Goal: Obtain resource: Download file/media

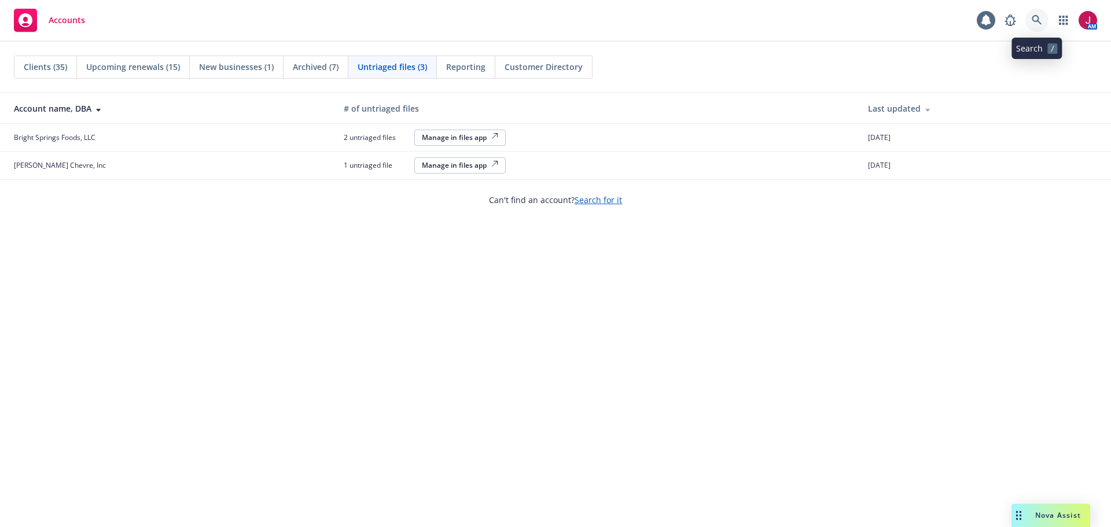
click at [1041, 24] on icon at bounding box center [1036, 20] width 10 height 10
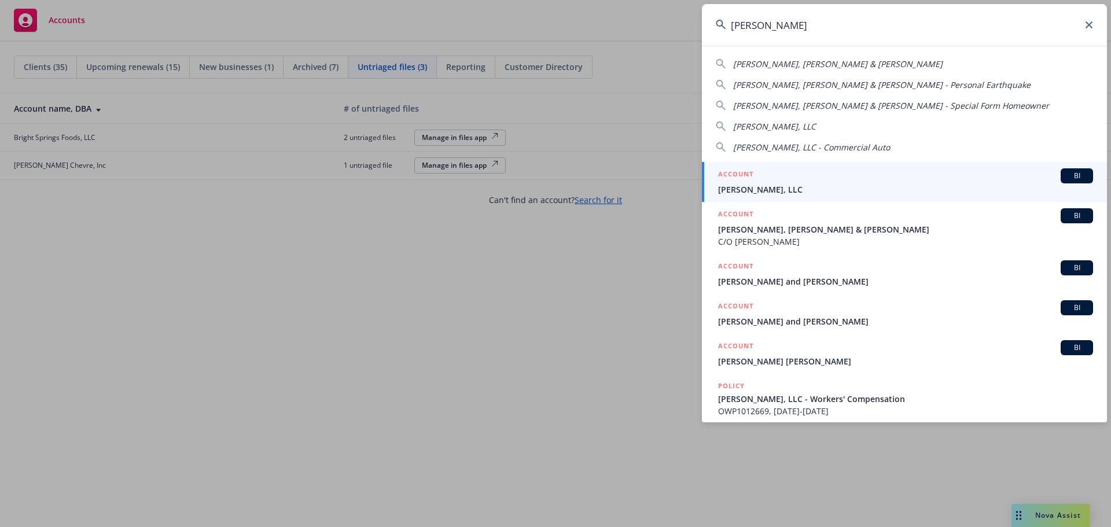
type input "ayala"
click at [916, 180] on div "ACCOUNT BI" at bounding box center [905, 175] width 375 height 15
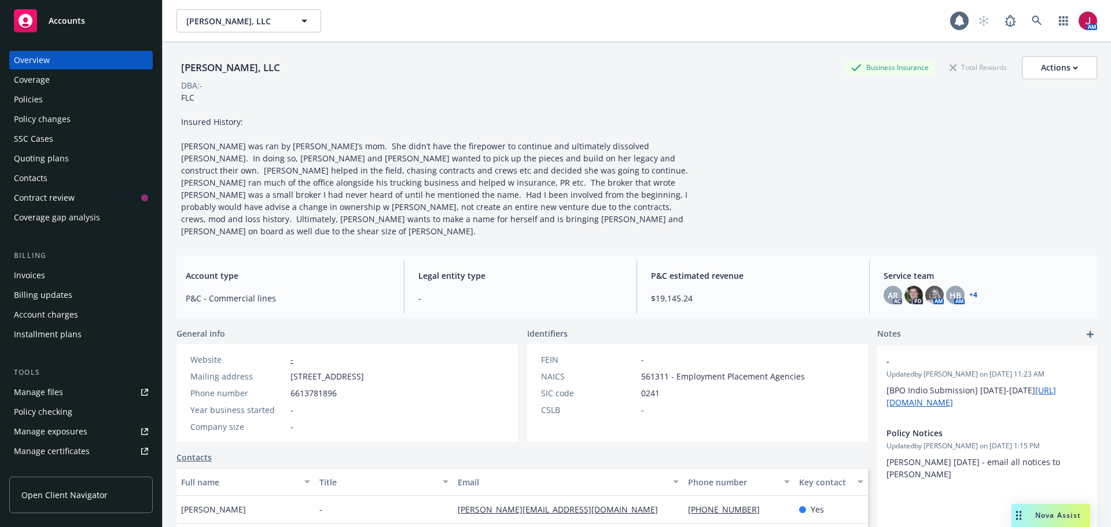
click at [38, 93] on div "Policies" at bounding box center [28, 99] width 29 height 19
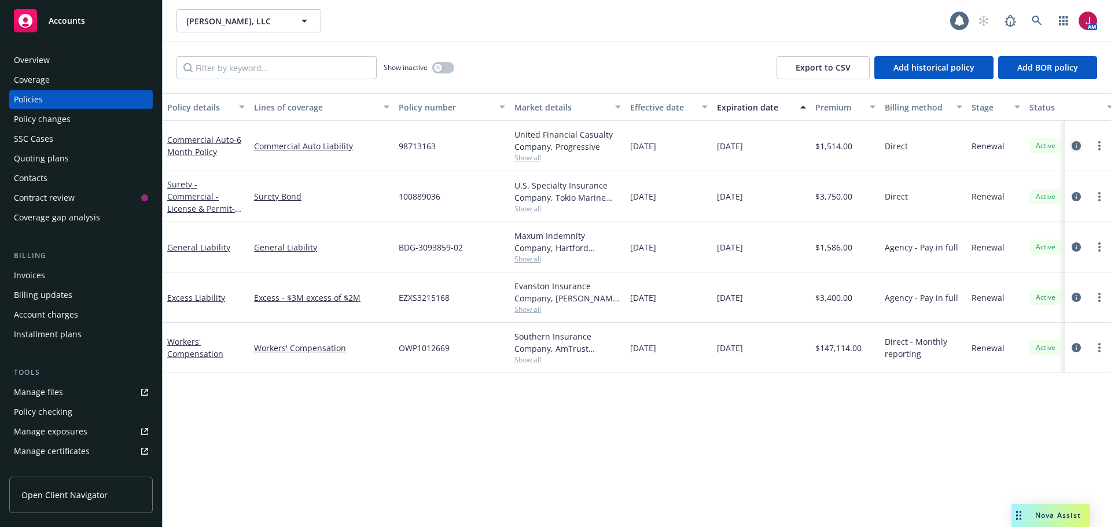
click at [1073, 149] on icon "circleInformation" at bounding box center [1075, 145] width 9 height 9
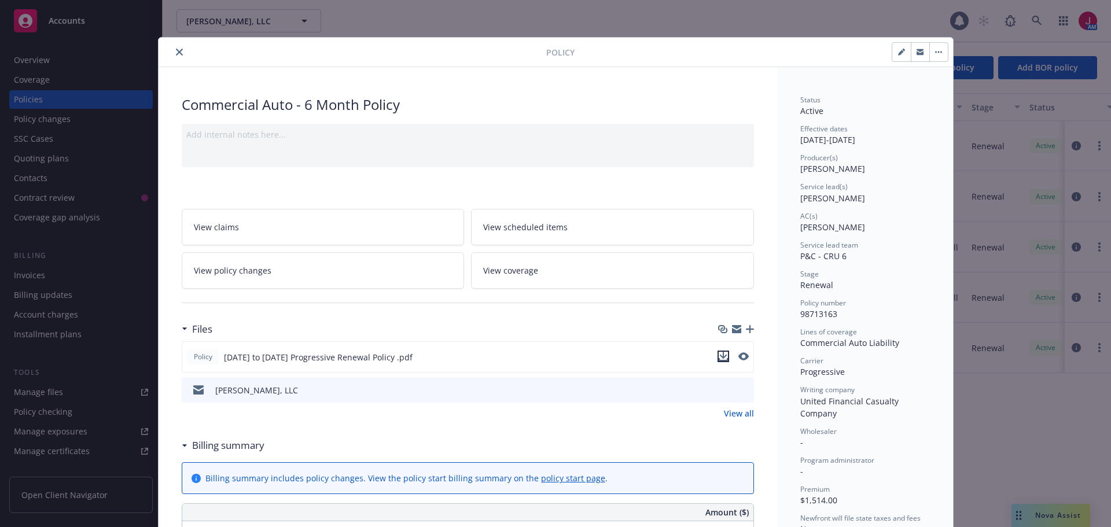
click at [718, 358] on icon "download file" at bounding box center [722, 356] width 9 height 9
click at [174, 56] on button "close" at bounding box center [179, 52] width 14 height 14
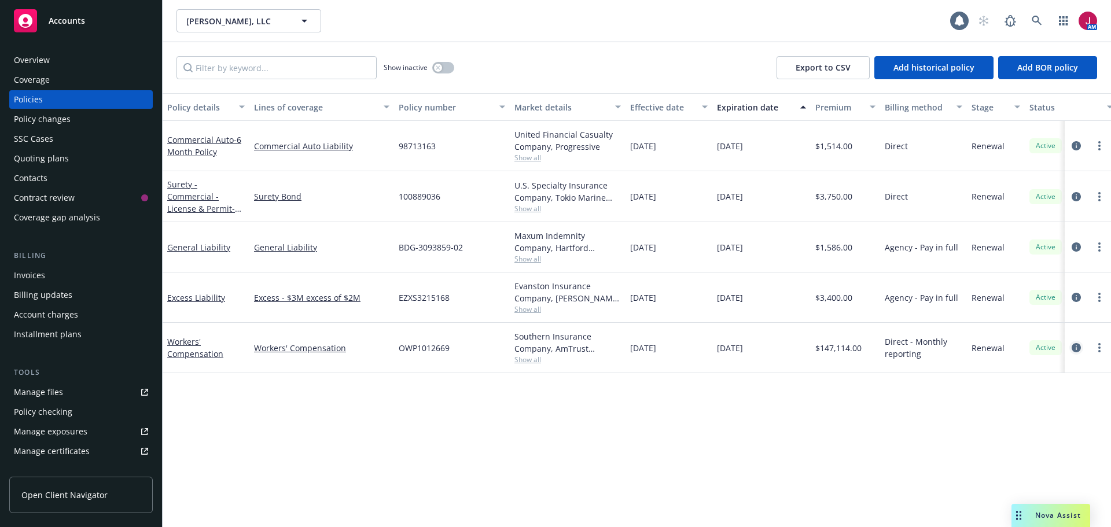
click at [1078, 351] on icon "circleInformation" at bounding box center [1075, 347] width 9 height 9
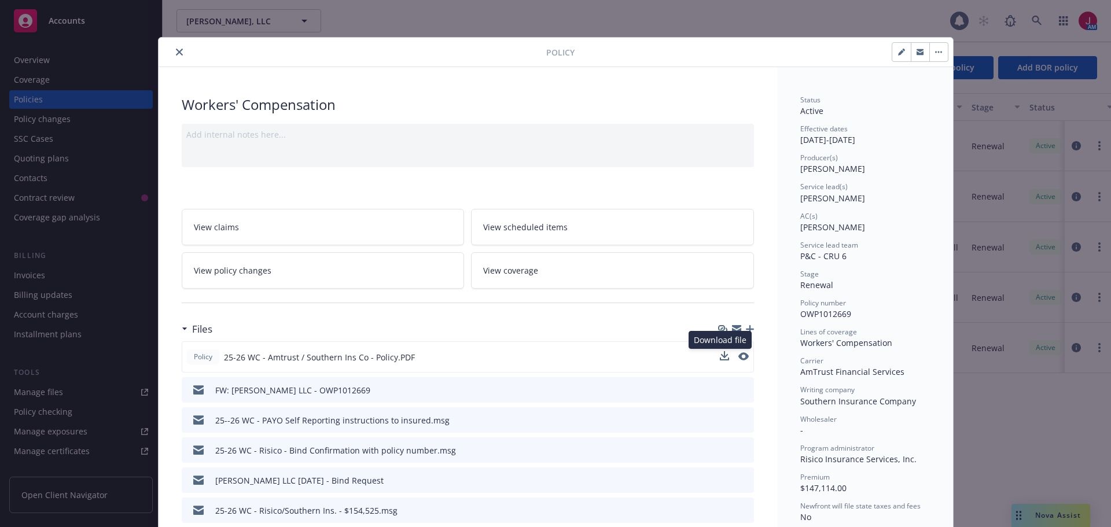
click at [721, 361] on button at bounding box center [724, 357] width 9 height 12
click at [719, 354] on icon "download file" at bounding box center [723, 355] width 8 height 7
drag, startPoint x: 173, startPoint y: 47, endPoint x: 204, endPoint y: 69, distance: 37.7
click at [173, 47] on button "close" at bounding box center [179, 52] width 14 height 14
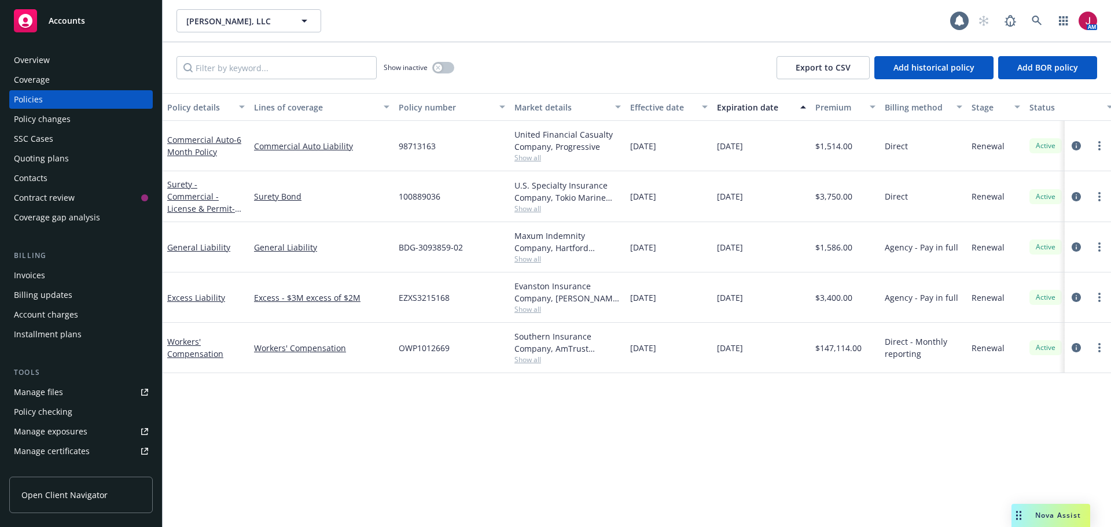
click at [175, 50] on div "Show inactive Export to CSV Add historical policy Add BOR policy" at bounding box center [637, 67] width 948 height 51
click at [1097, 300] on link "more" at bounding box center [1099, 297] width 14 height 14
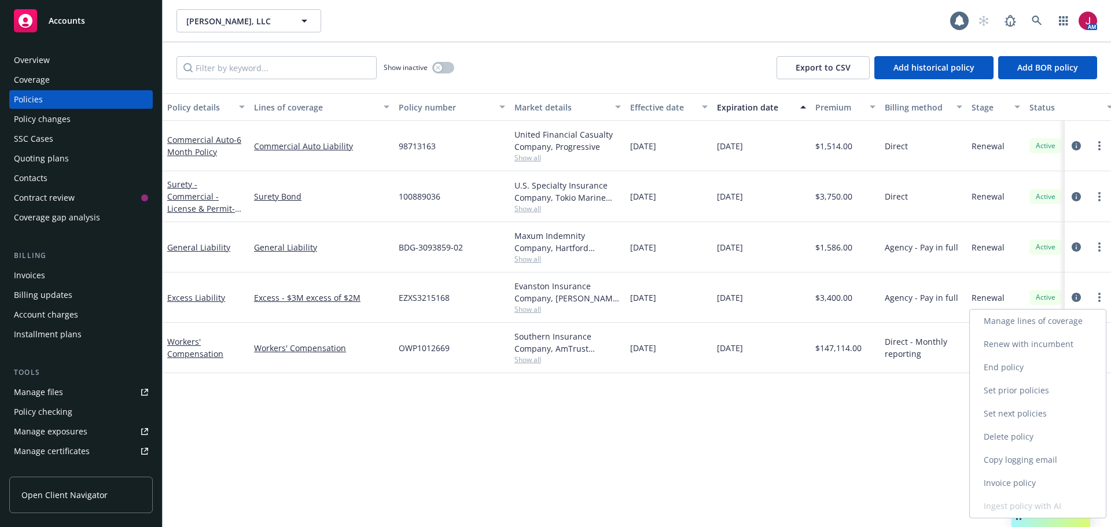
click at [1007, 456] on link "Copy logging email" at bounding box center [1038, 459] width 136 height 23
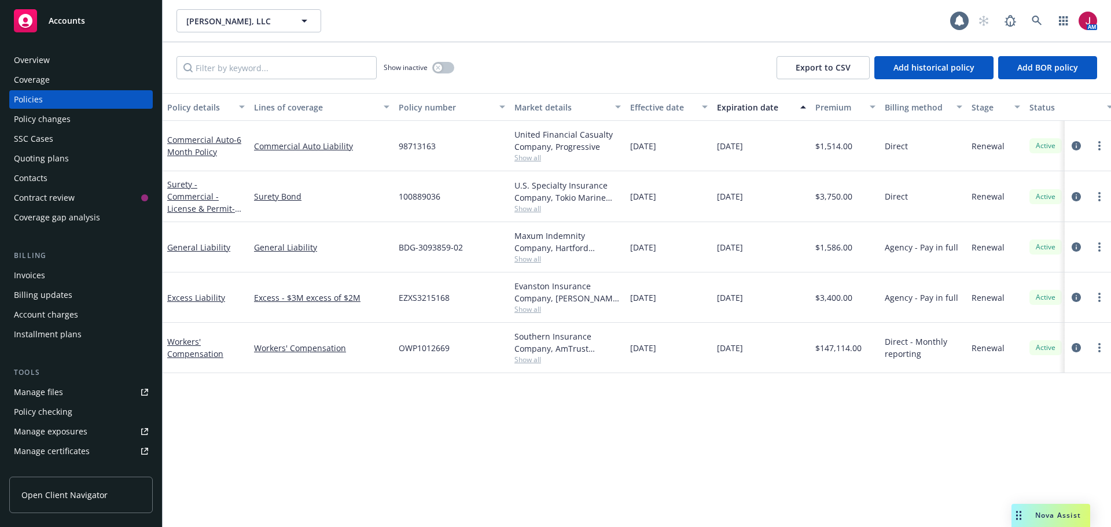
click at [75, 394] on link "Manage files" at bounding box center [80, 392] width 143 height 19
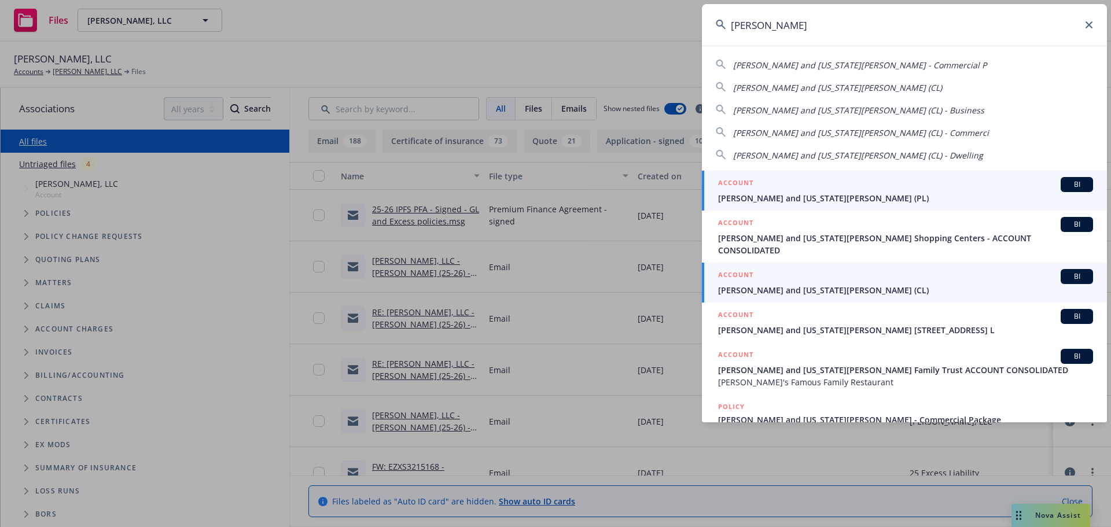
type input "nikiforos"
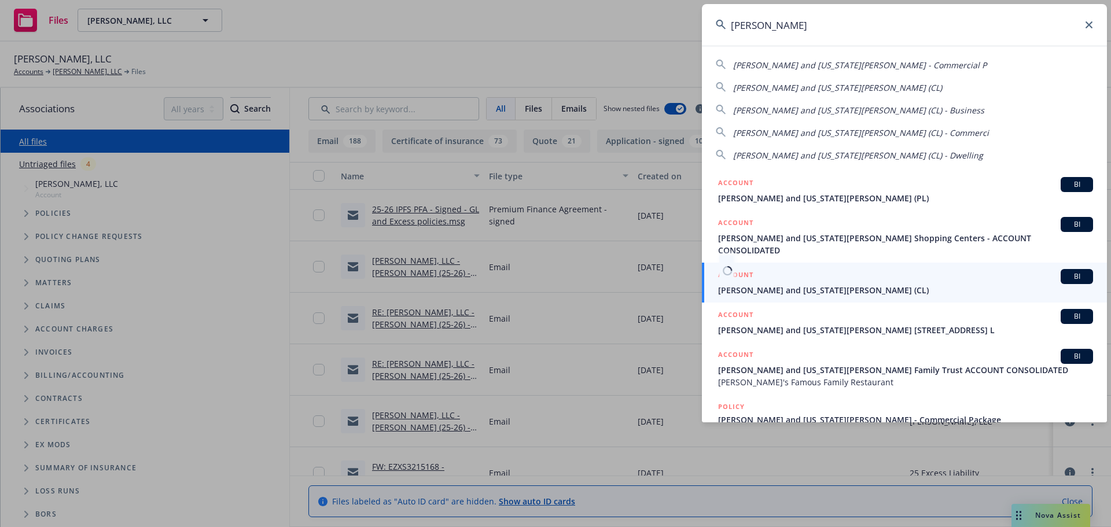
click at [879, 269] on div "ACCOUNT BI" at bounding box center [905, 276] width 375 height 15
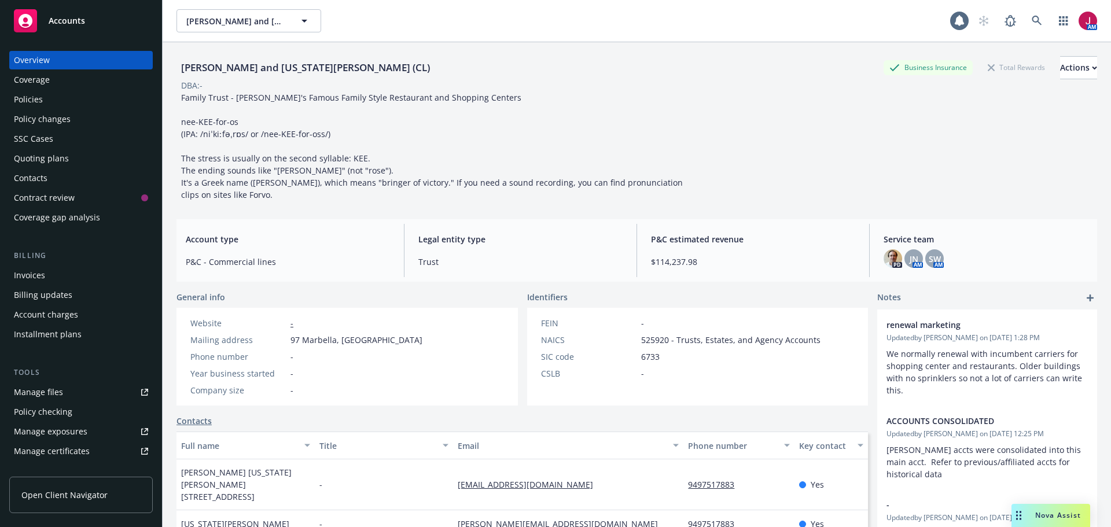
click at [114, 101] on div "Policies" at bounding box center [81, 99] width 134 height 19
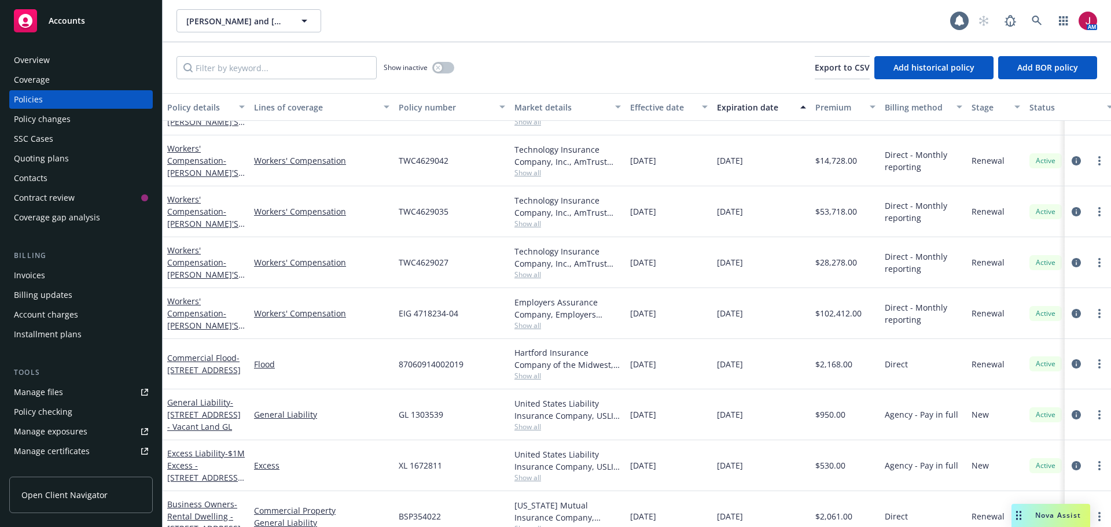
scroll to position [616, 0]
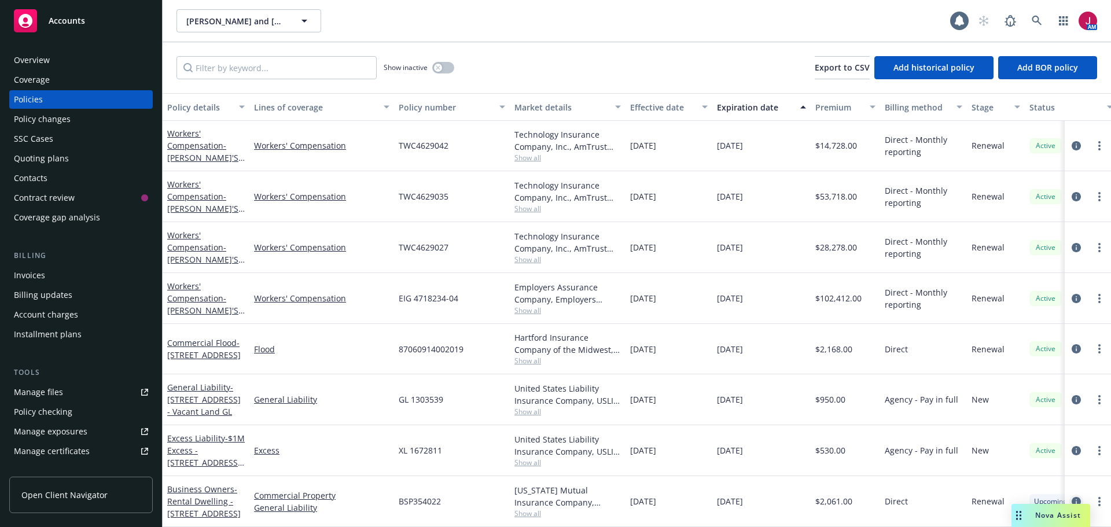
click at [1071, 497] on icon "circleInformation" at bounding box center [1075, 501] width 9 height 9
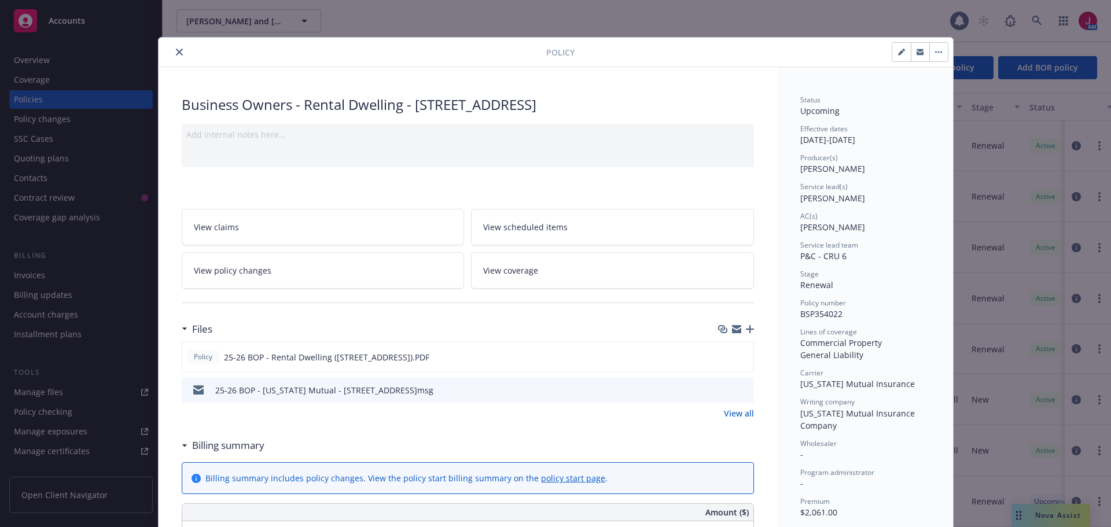
click at [739, 390] on icon "preview file" at bounding box center [743, 389] width 10 height 8
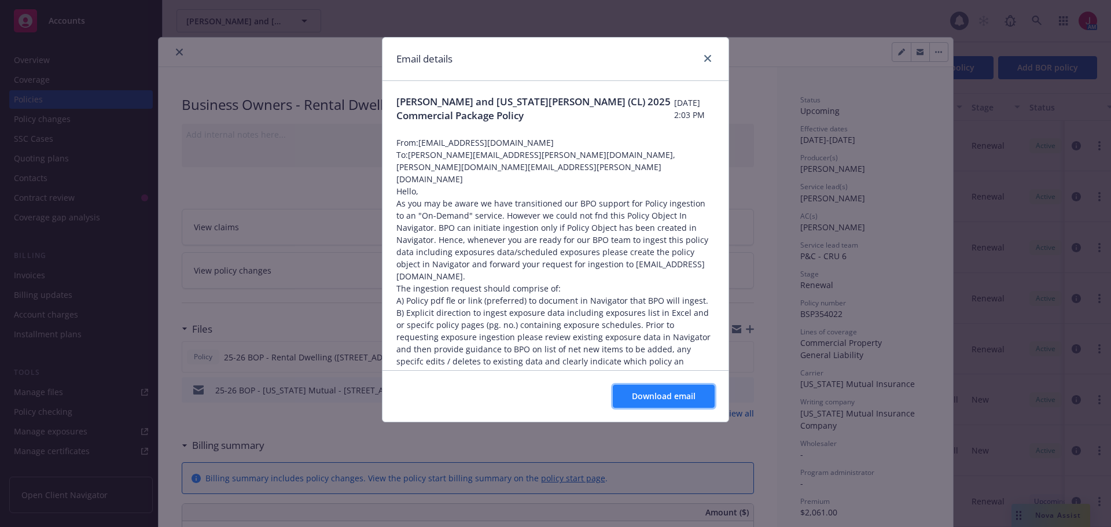
click at [692, 401] on span "Download email" at bounding box center [664, 395] width 64 height 11
click at [705, 62] on link "close" at bounding box center [708, 58] width 14 height 14
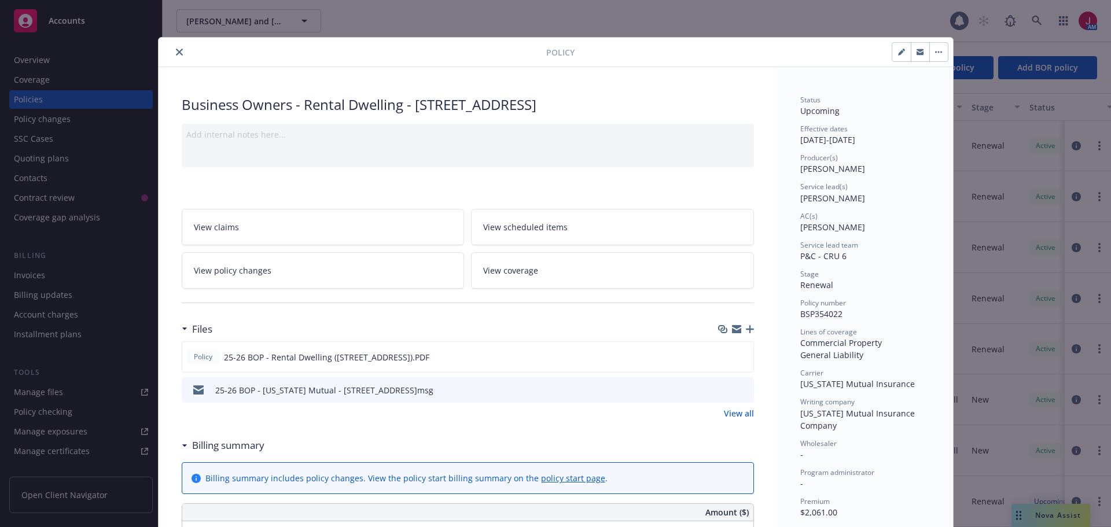
click at [919, 52] on icon "button" at bounding box center [919, 53] width 7 height 4
click at [1040, 510] on div "Policy Business Owners - Rental Dwelling - [STREET_ADDRESS] Add internal notes …" at bounding box center [555, 263] width 1111 height 527
click at [1041, 516] on div "Policy Business Owners - Rental Dwelling - [STREET_ADDRESS] Add internal notes …" at bounding box center [555, 263] width 1111 height 527
click at [176, 49] on icon "close" at bounding box center [179, 52] width 7 height 7
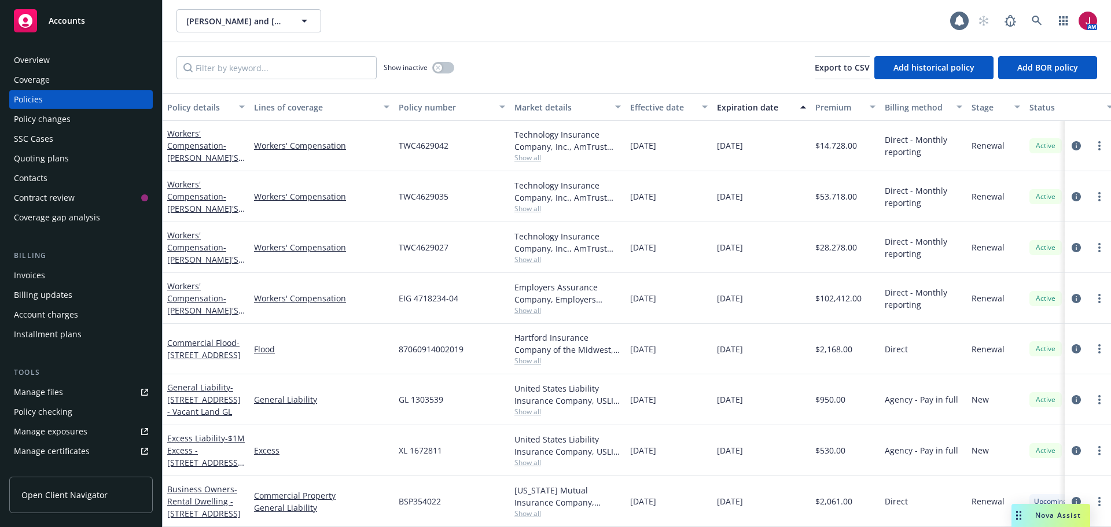
click at [1052, 514] on span "Nova Assist" at bounding box center [1058, 515] width 46 height 10
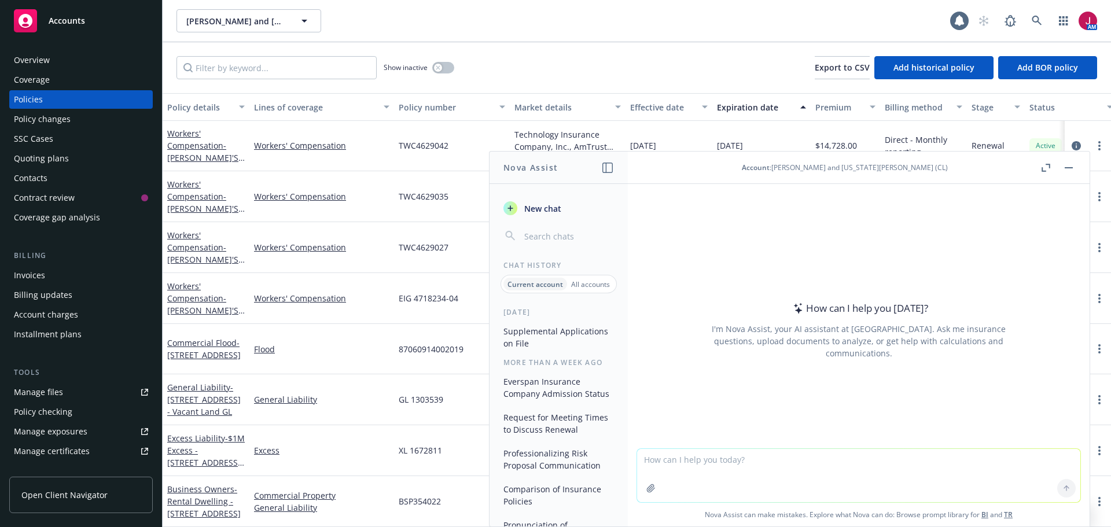
click at [842, 467] on textarea at bounding box center [858, 475] width 443 height 53
paste textarea "[US_STATE], good morning! Please find the attached renewal policy for your rent…"
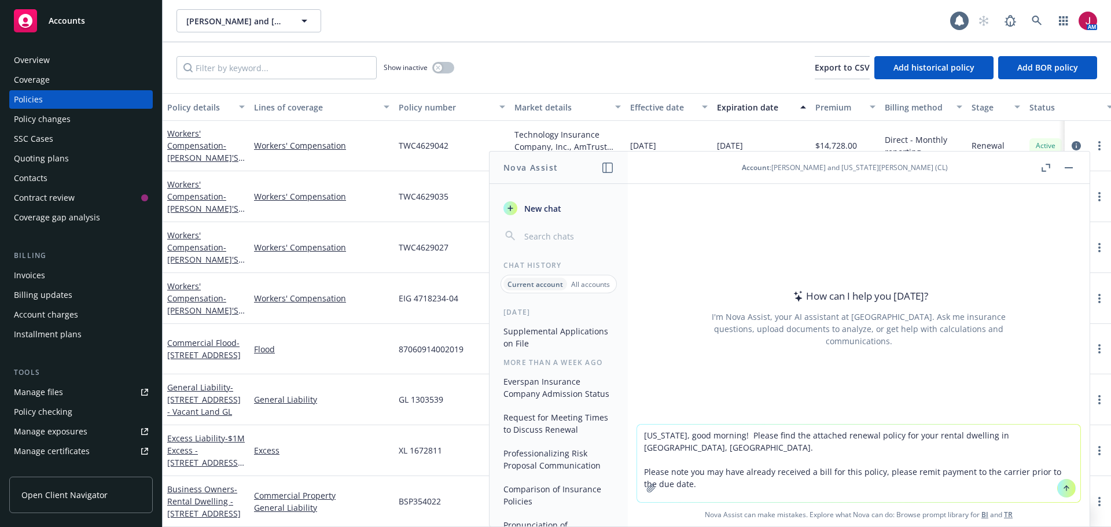
type textarea "[US_STATE], good morning! Please find the attached renewal policy for your rent…"
click at [1064, 487] on icon at bounding box center [1066, 488] width 8 height 8
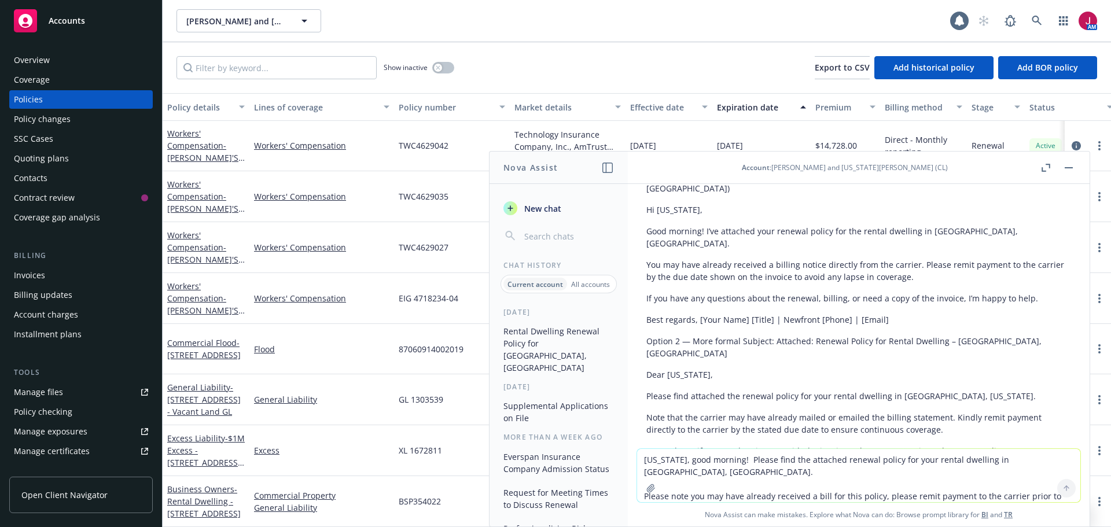
scroll to position [138, 0]
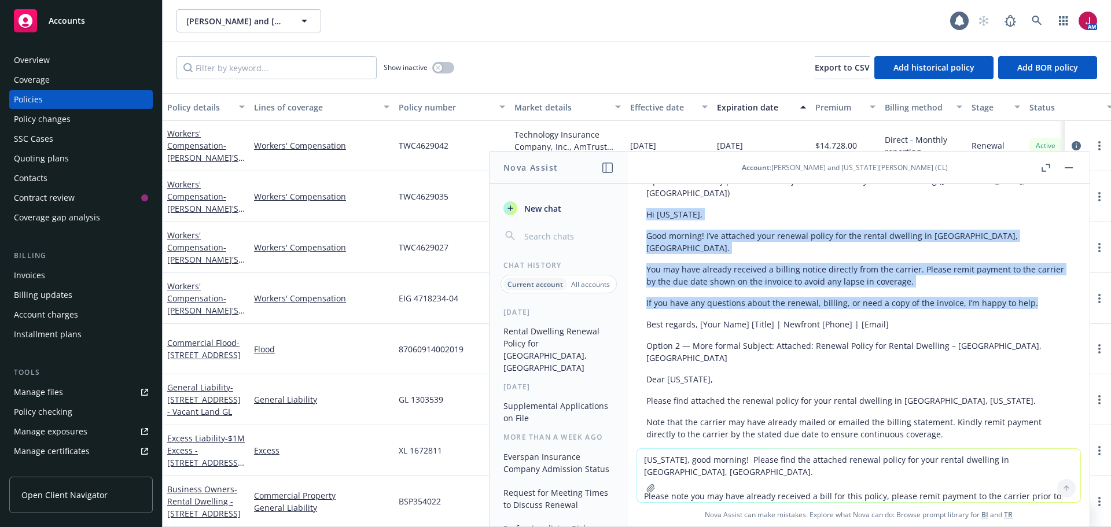
drag, startPoint x: 641, startPoint y: 201, endPoint x: 1038, endPoint y: 278, distance: 404.4
click at [1038, 278] on div "Would you like me to polish that note into a client-ready email? Here are two c…" at bounding box center [858, 374] width 443 height 474
copy div "Hi [US_STATE], Good morning! I’ve attached your renewal policy for the rental d…"
click at [1073, 168] on button "button" at bounding box center [1069, 168] width 14 height 14
